Goal: Information Seeking & Learning: Learn about a topic

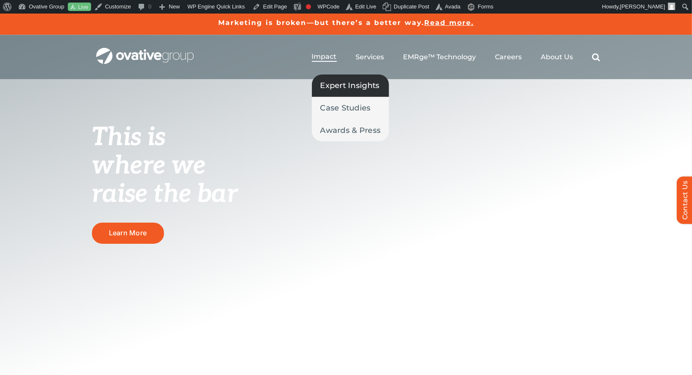
click at [332, 85] on span "Expert Insights" at bounding box center [349, 86] width 59 height 12
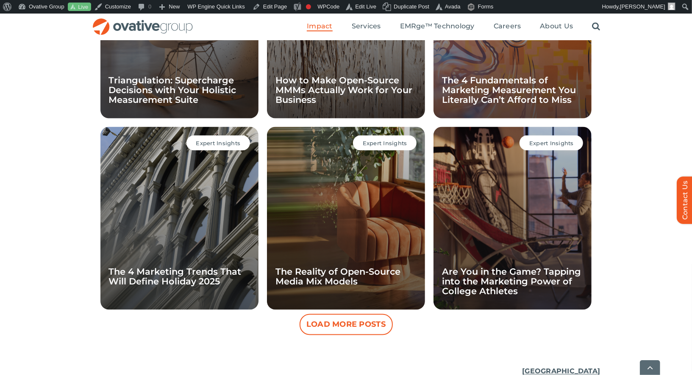
scroll to position [733, 0]
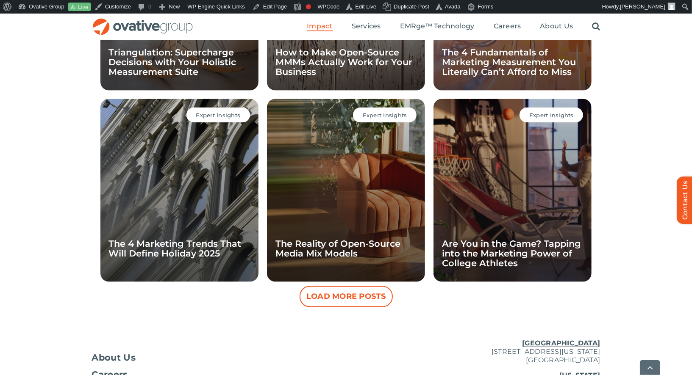
click at [321, 302] on button "Load More Posts" at bounding box center [346, 296] width 93 height 21
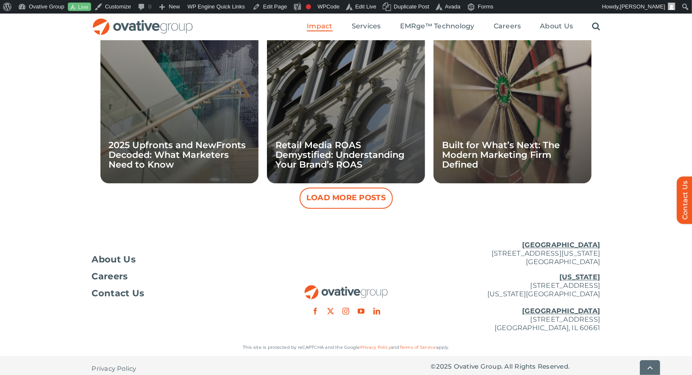
scroll to position [1215, 0]
click at [340, 185] on li "Expert Insights Retail Media ROAS Demystified: Understanding Your Brand’s ROAS" at bounding box center [346, 91] width 167 height 191
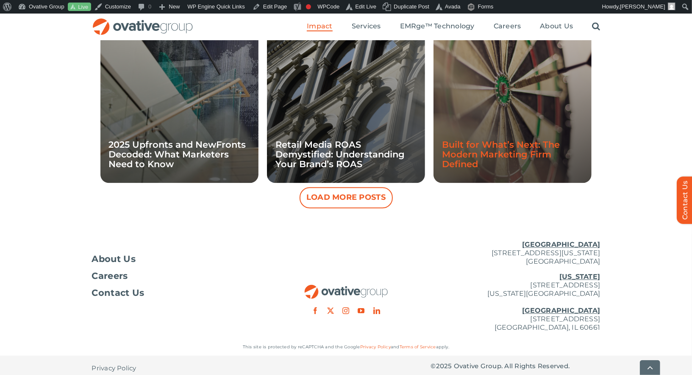
click at [473, 157] on link "Built for What’s Next: The Modern Marketing Firm Defined" at bounding box center [501, 154] width 118 height 30
